Goal: Obtain resource: Download file/media

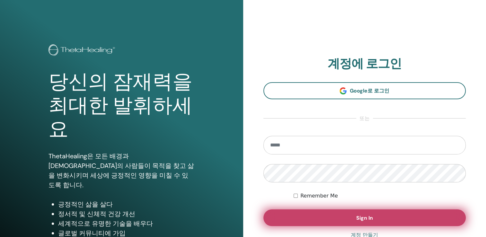
type input "**********"
click at [310, 213] on button "Sign In" at bounding box center [365, 218] width 203 height 17
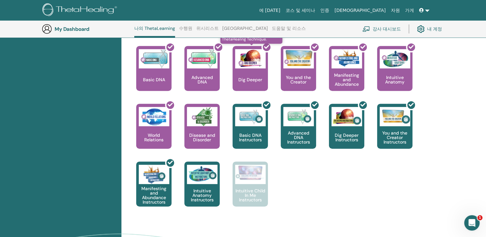
scroll to position [306, 0]
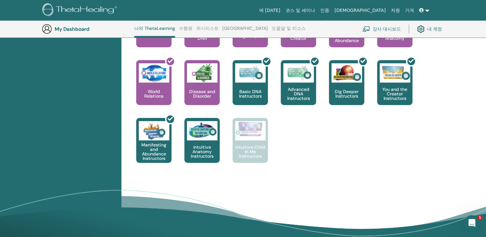
click at [388, 30] on link "강사 대시보드" at bounding box center [381, 29] width 39 height 14
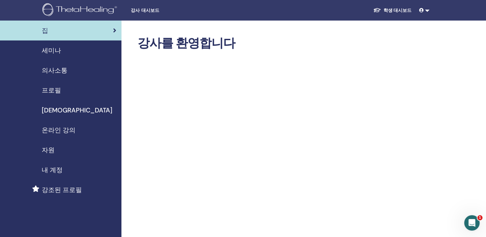
click at [43, 108] on span "[DEMOGRAPHIC_DATA]" at bounding box center [77, 110] width 71 height 10
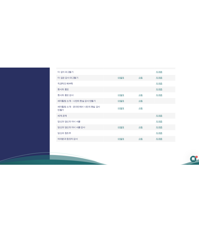
scroll to position [225, 0]
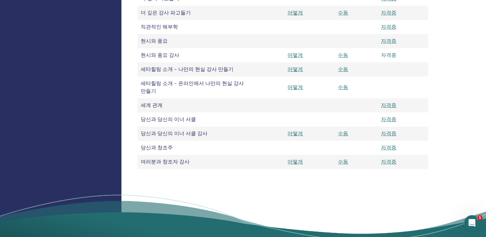
click at [389, 57] on link "자격증" at bounding box center [388, 55] width 15 height 7
click at [390, 30] on link "자격증" at bounding box center [388, 26] width 15 height 7
click at [312, 119] on td at bounding box center [309, 119] width 50 height 14
